Goal: Task Accomplishment & Management: Use online tool/utility

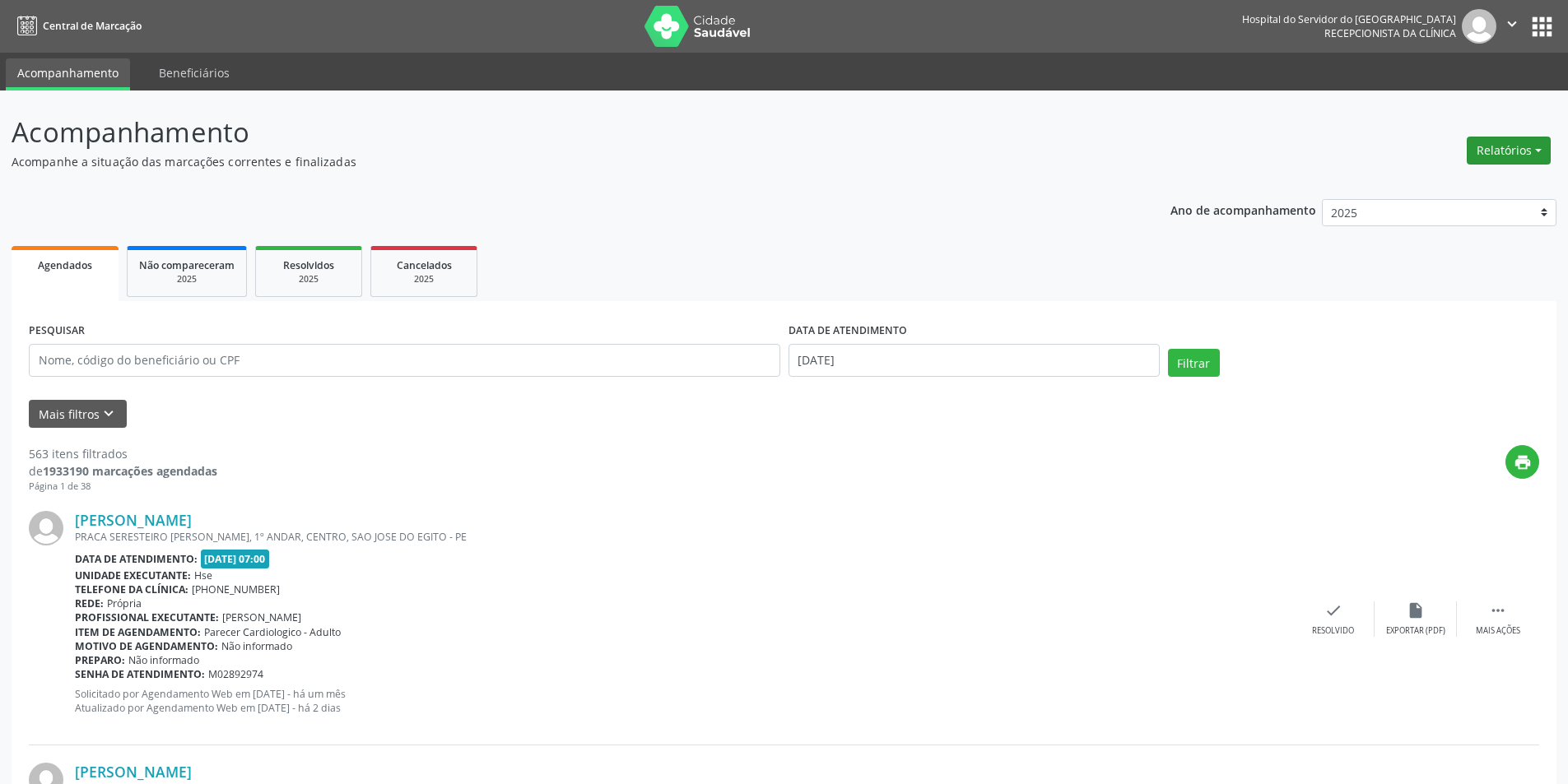
click at [1496, 146] on button "Relatórios" at bounding box center [1509, 151] width 84 height 28
click at [1494, 183] on link "Agendamentos" at bounding box center [1463, 186] width 177 height 23
select select "9"
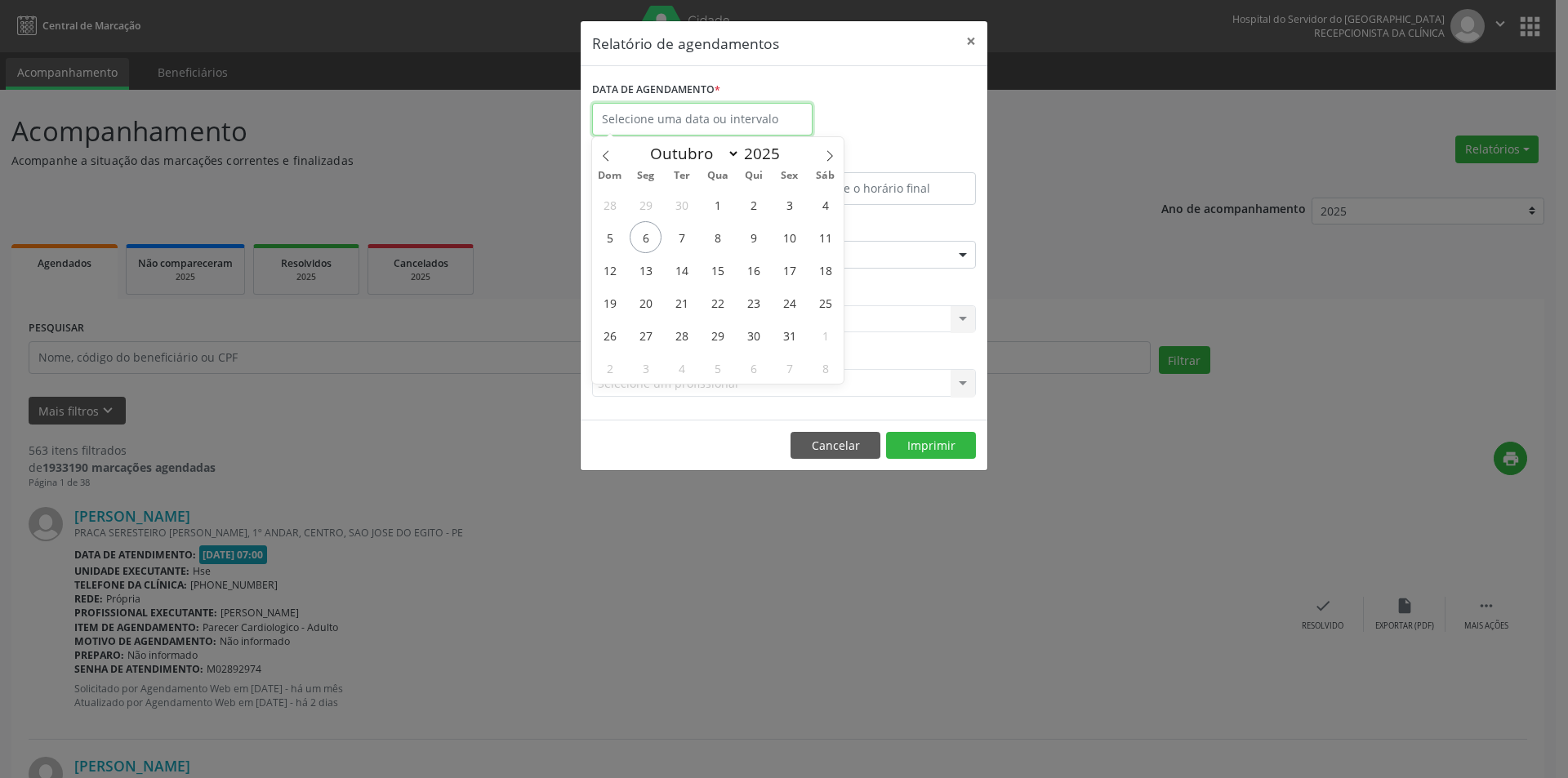
click at [722, 131] on input "text" at bounding box center [702, 119] width 221 height 33
click at [649, 236] on span "6" at bounding box center [645, 237] width 32 height 32
type input "[DATE]"
drag, startPoint x: 649, startPoint y: 236, endPoint x: 648, endPoint y: 175, distance: 61.0
click at [648, 234] on span "6" at bounding box center [645, 237] width 32 height 32
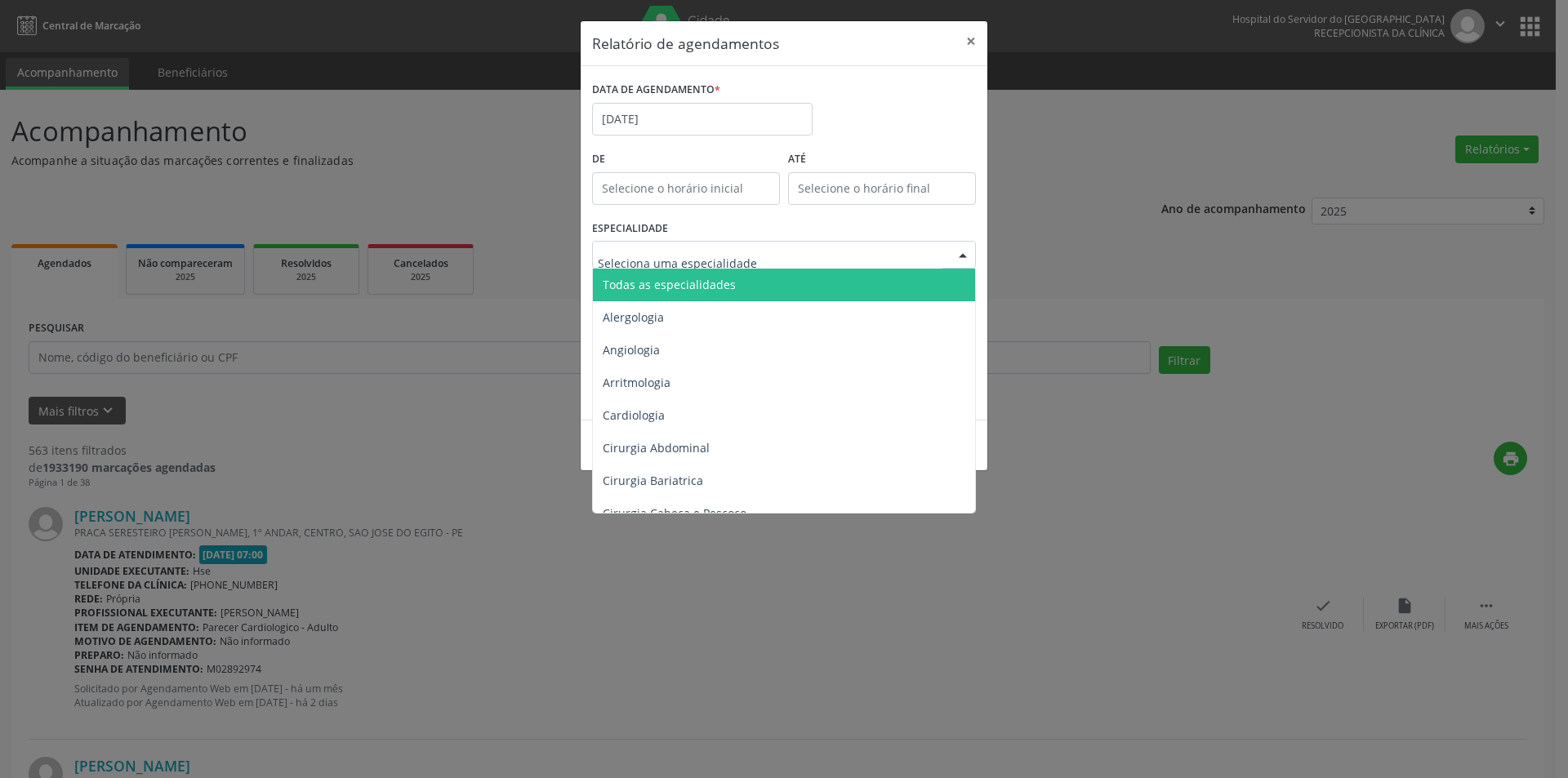
click at [890, 258] on div at bounding box center [784, 255] width 383 height 28
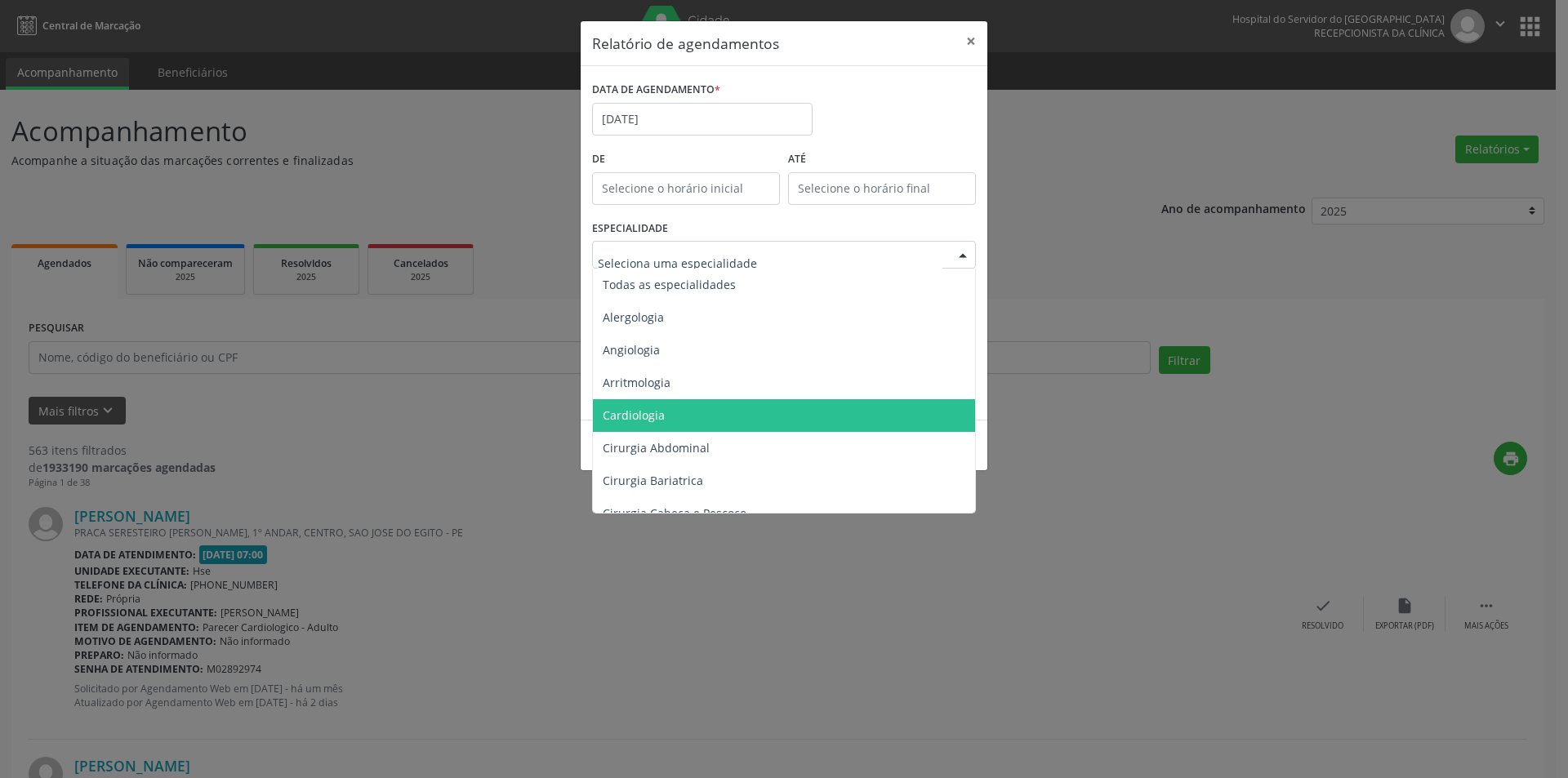
click at [865, 411] on span "Cardiologia" at bounding box center [784, 415] width 384 height 33
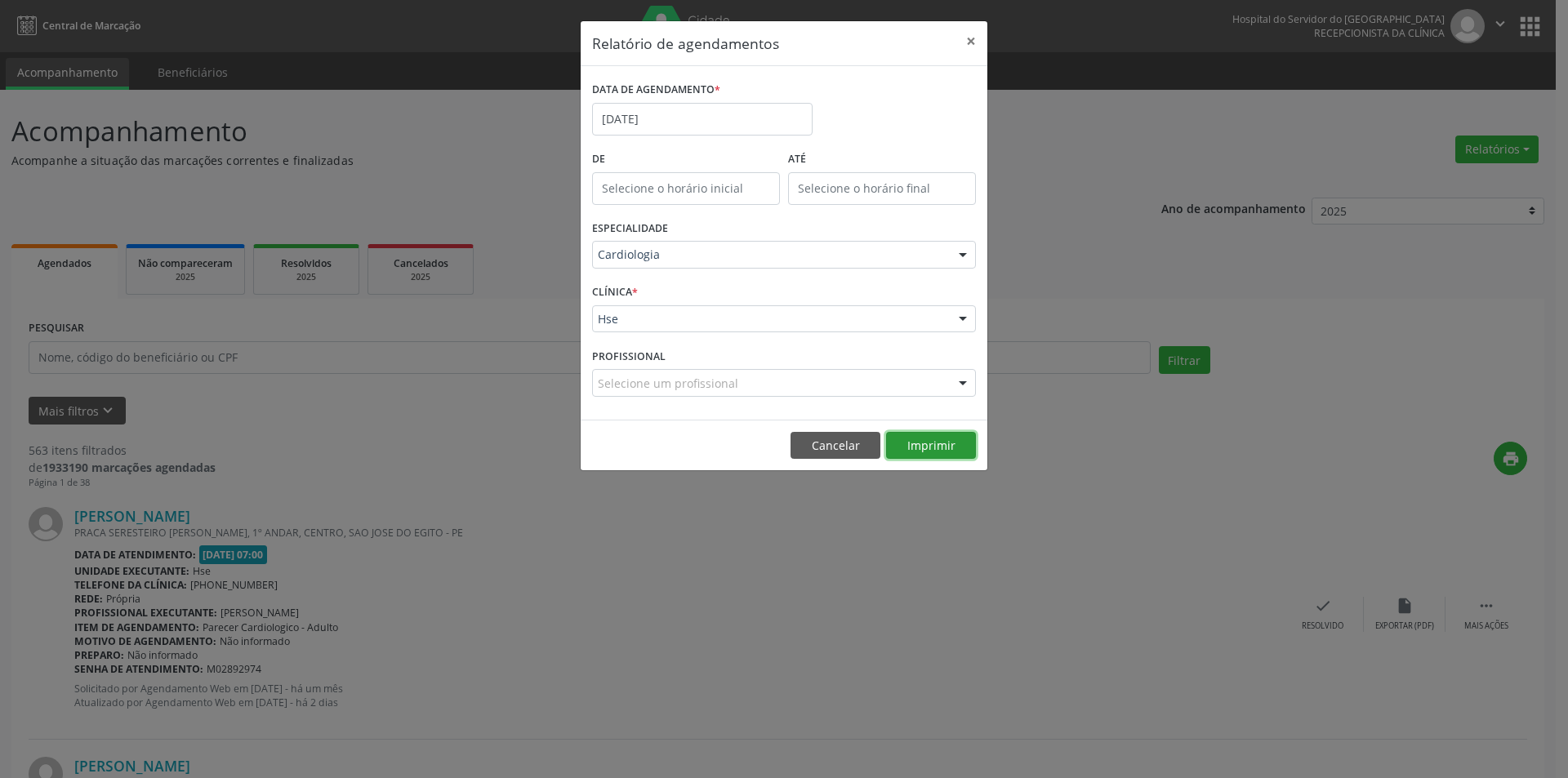
click at [952, 445] on button "Imprimir" at bounding box center [930, 446] width 90 height 28
click at [777, 242] on div "Cardiologia" at bounding box center [784, 255] width 383 height 28
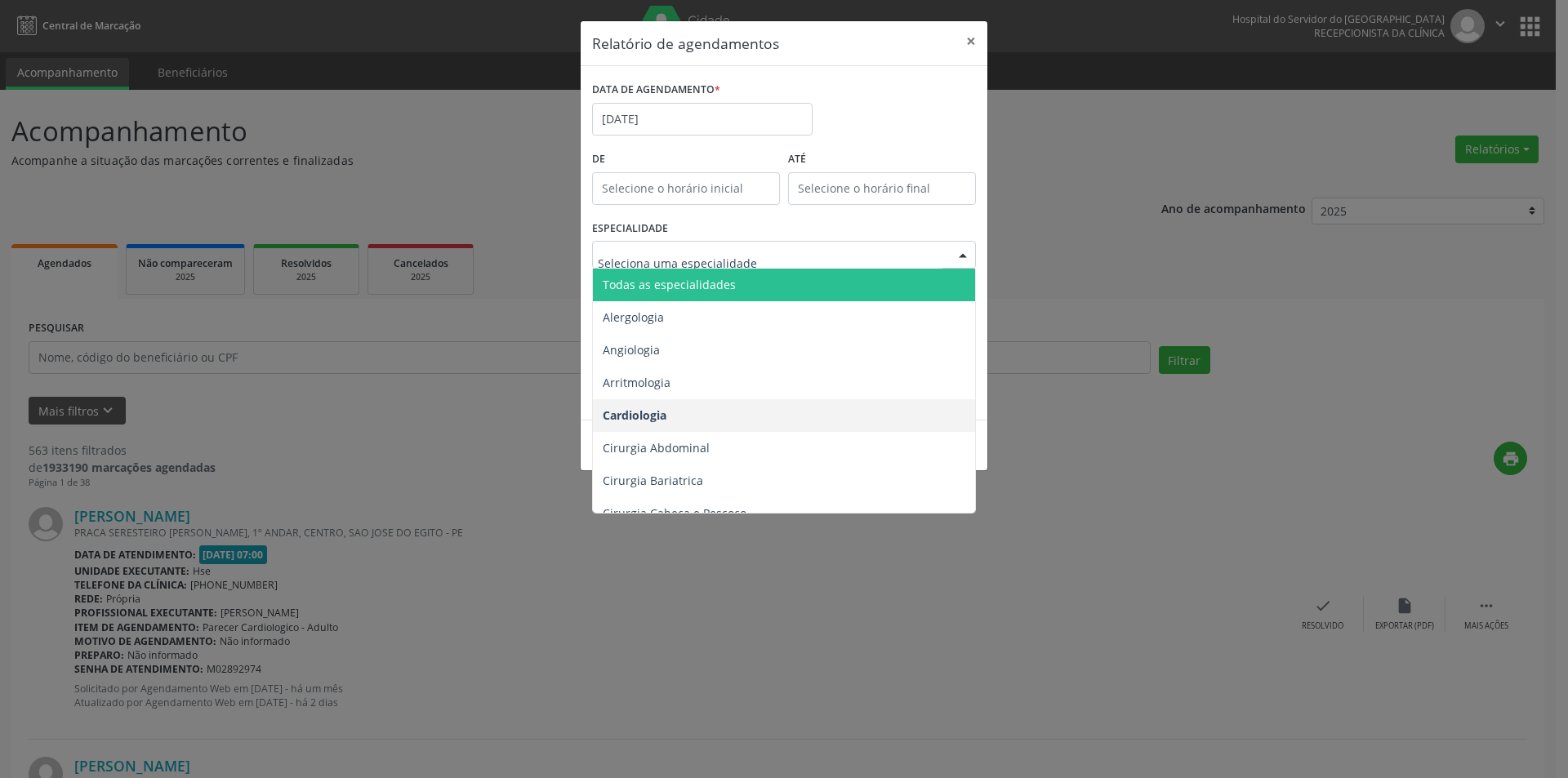
click at [774, 280] on span "Todas as especialidades" at bounding box center [784, 284] width 384 height 33
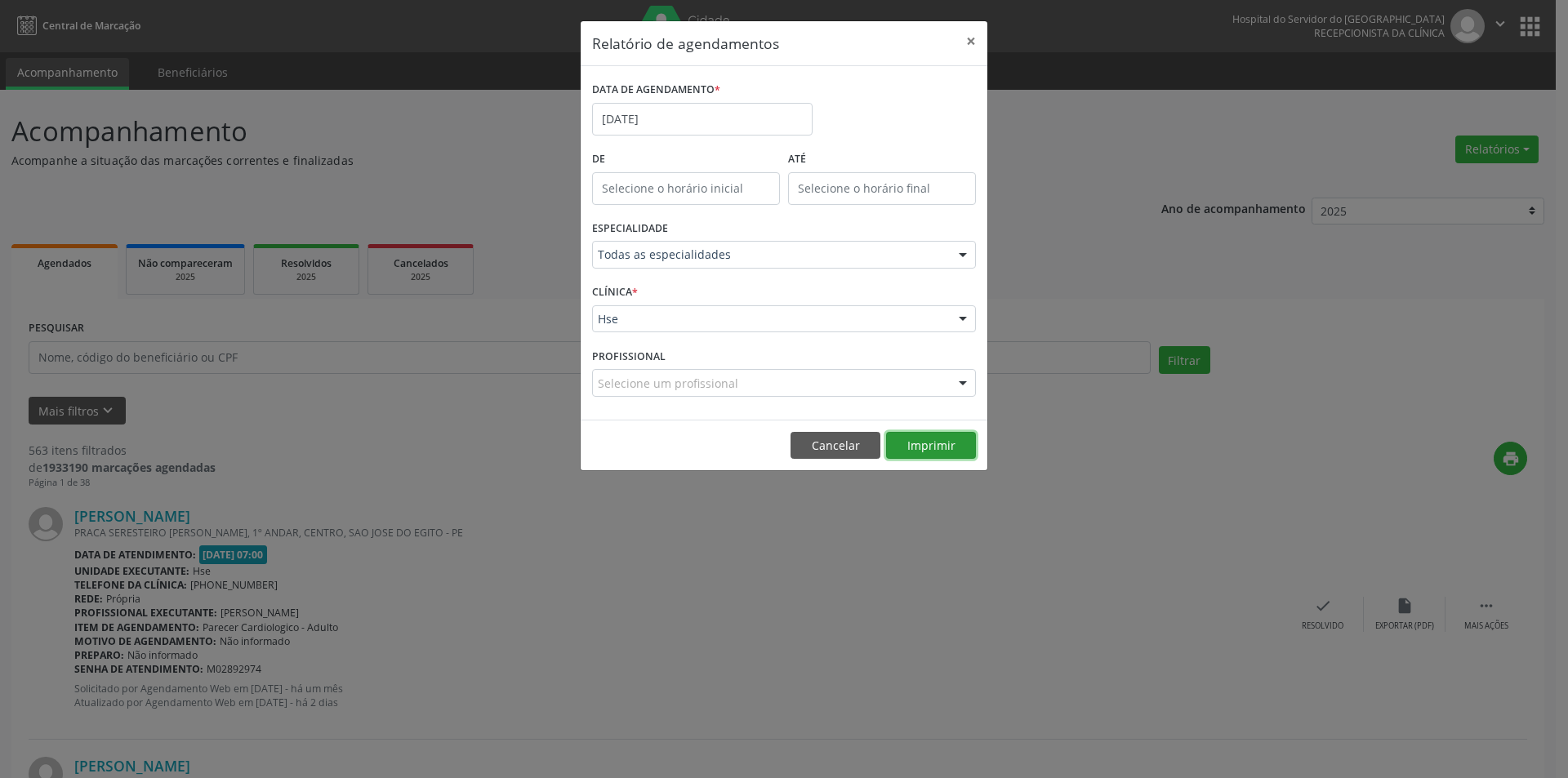
click at [938, 440] on button "Imprimir" at bounding box center [930, 446] width 90 height 28
click at [973, 40] on button "×" at bounding box center [970, 40] width 33 height 40
